Goal: Information Seeking & Learning: Find specific fact

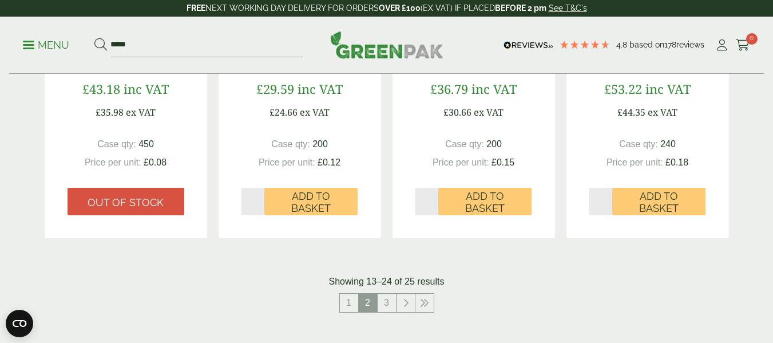
scroll to position [1249, 0]
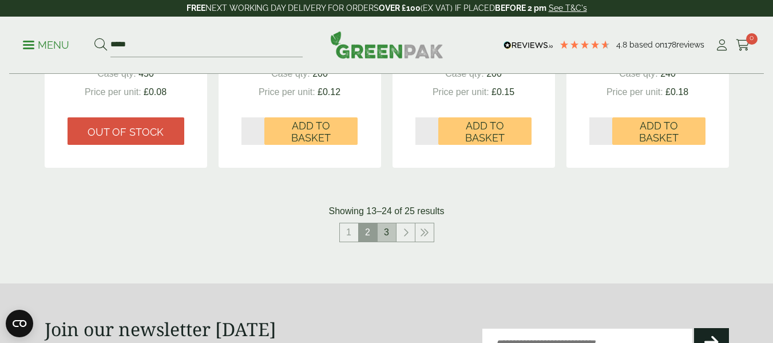
click at [385, 231] on link "3" at bounding box center [387, 232] width 18 height 18
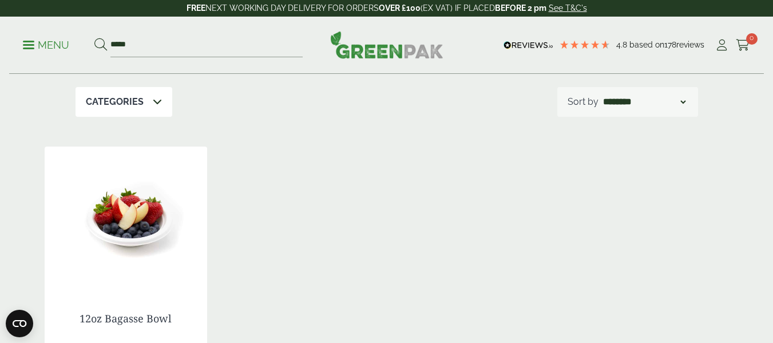
scroll to position [521, 0]
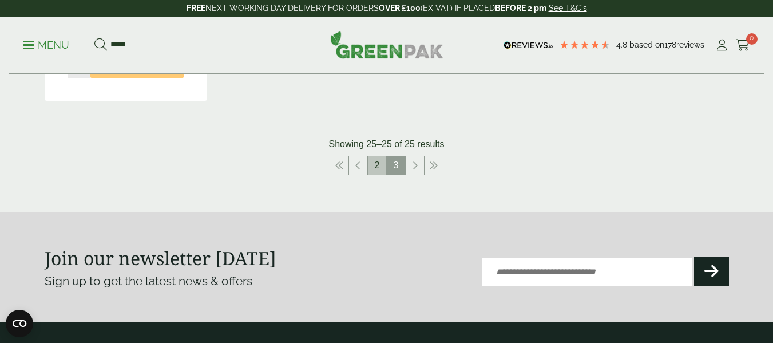
click at [373, 162] on link "2" at bounding box center [377, 165] width 18 height 18
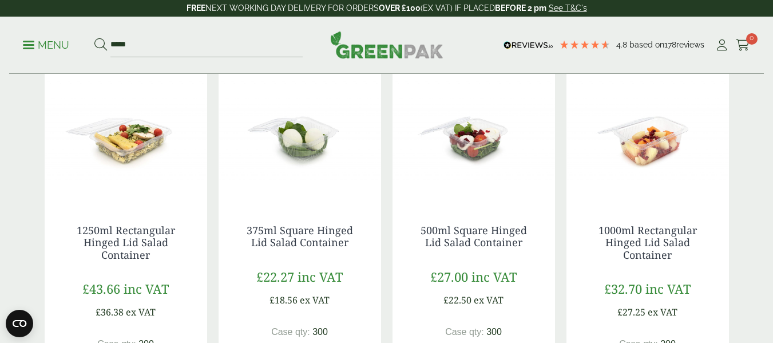
scroll to position [292, 0]
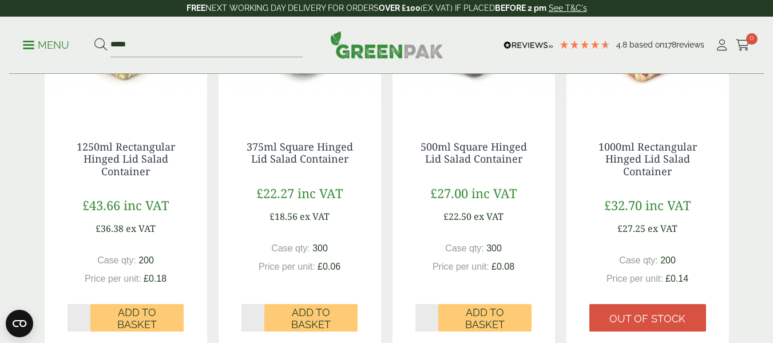
click at [153, 168] on h4 "1250ml Rectangular Hinged Lid Salad Container" at bounding box center [126, 159] width 117 height 37
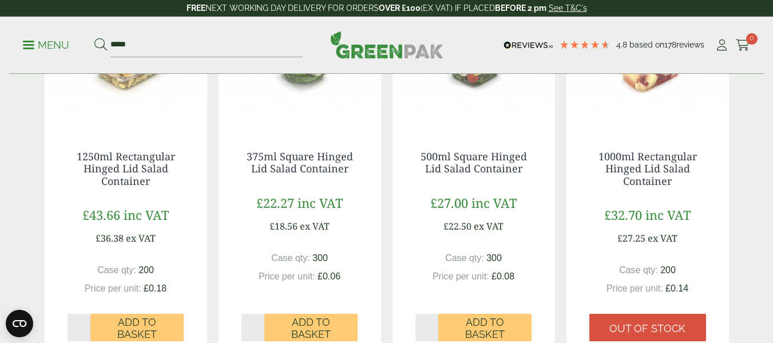
scroll to position [235, 0]
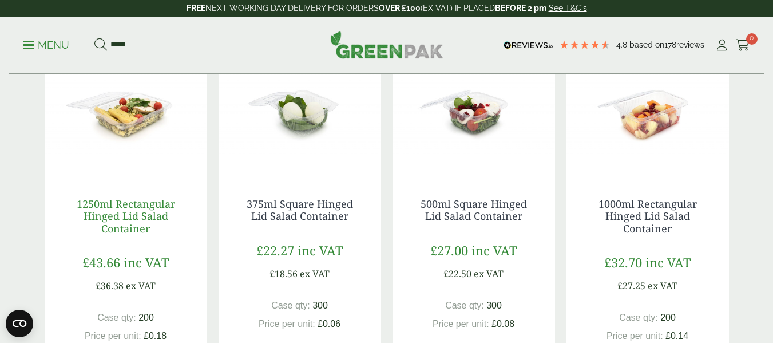
click at [136, 218] on link "1250ml Rectangular Hinged Lid Salad Container" at bounding box center [126, 216] width 98 height 38
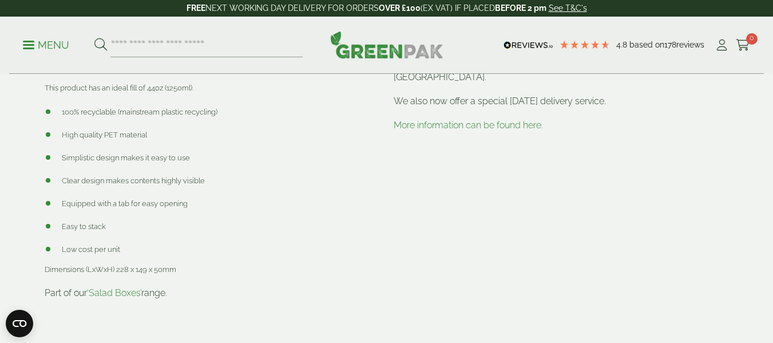
scroll to position [801, 0]
drag, startPoint x: 117, startPoint y: 255, endPoint x: 176, endPoint y: 251, distance: 59.1
click at [176, 264] on span "Dimensions (LxWxH) 228 x 149 x 50mm" at bounding box center [111, 268] width 132 height 9
copy span "228 x 149 x 50mm"
